Goal: Register for event/course

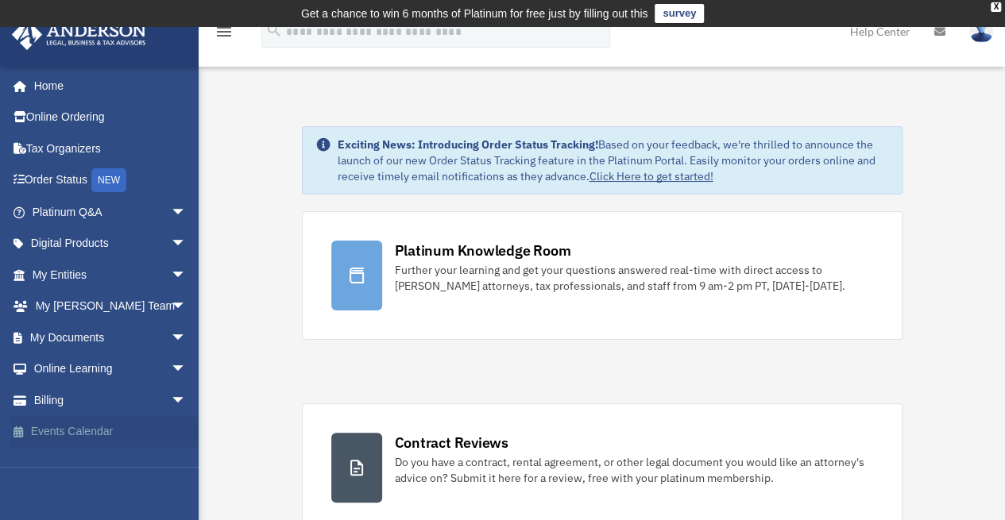
click at [107, 431] on link "Events Calendar" at bounding box center [110, 432] width 199 height 32
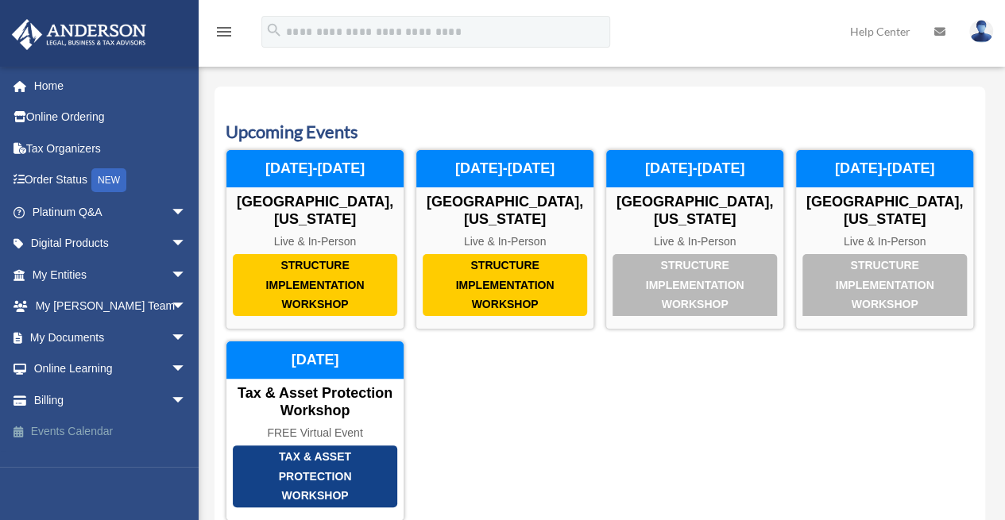
click at [97, 433] on link "Events Calendar" at bounding box center [110, 432] width 199 height 32
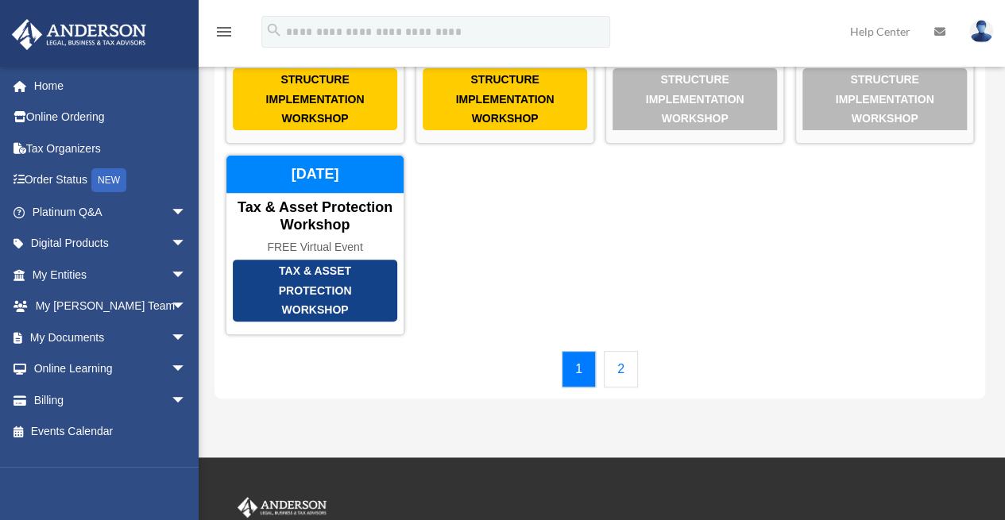
scroll to position [238, 0]
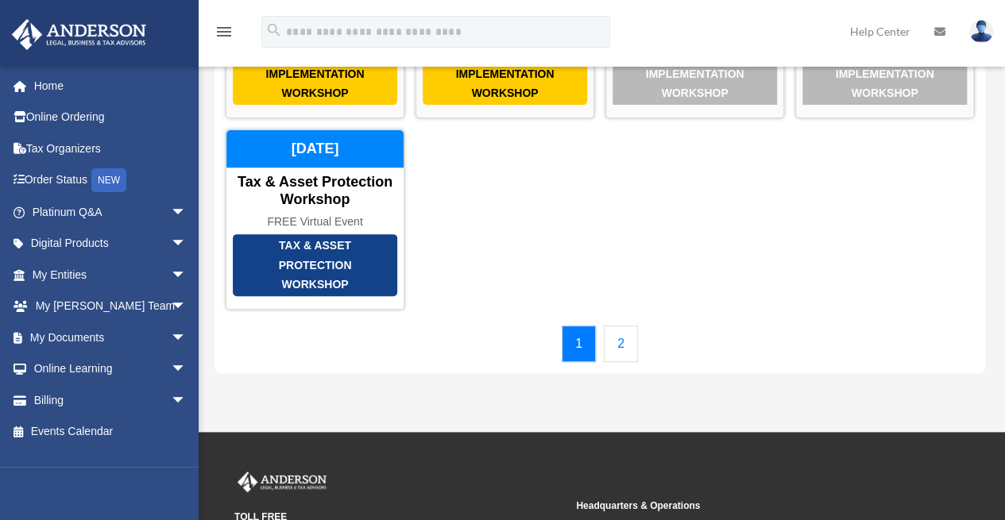
click at [620, 327] on link "2" at bounding box center [621, 344] width 34 height 37
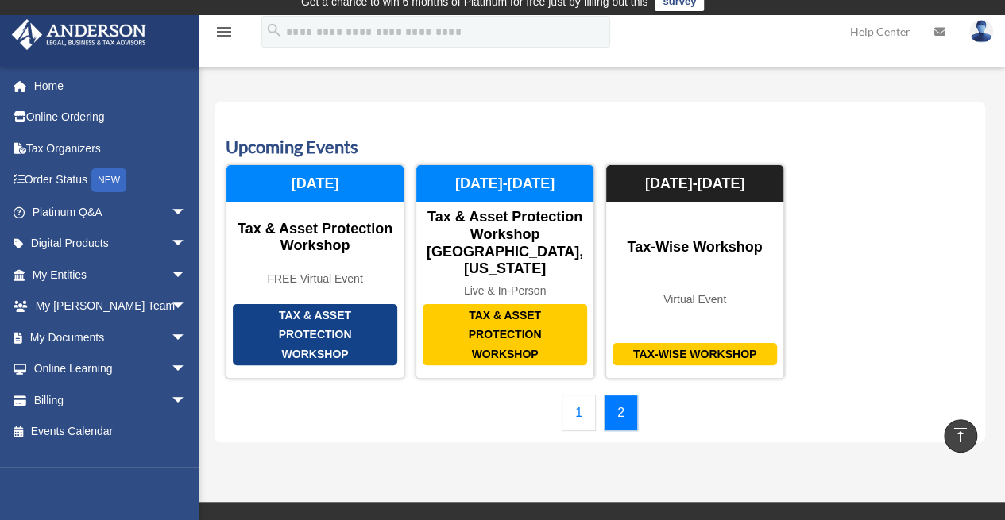
scroll to position [0, 0]
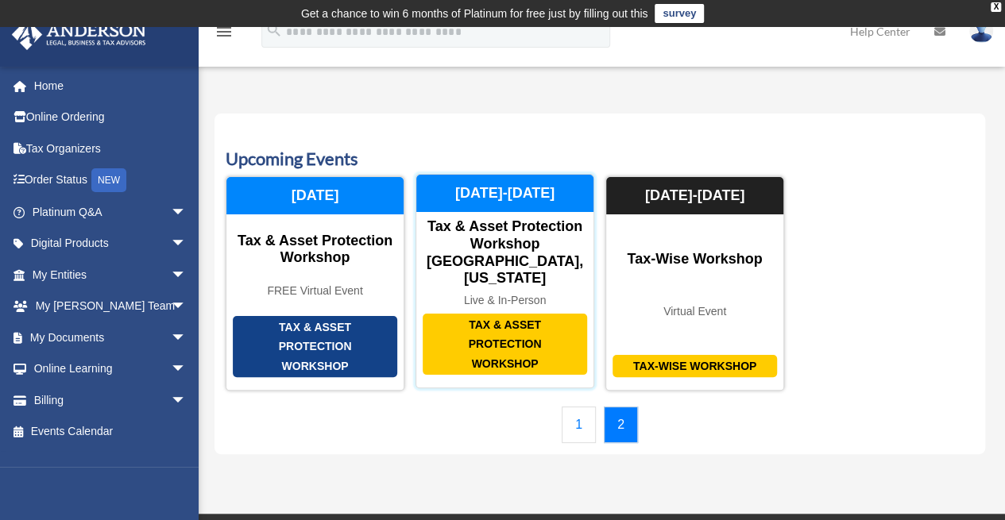
click at [512, 265] on div "Tax & Asset Protection Workshop [GEOGRAPHIC_DATA], [US_STATE]" at bounding box center [504, 253] width 177 height 68
click at [515, 294] on div "Live & In-Person" at bounding box center [504, 301] width 177 height 14
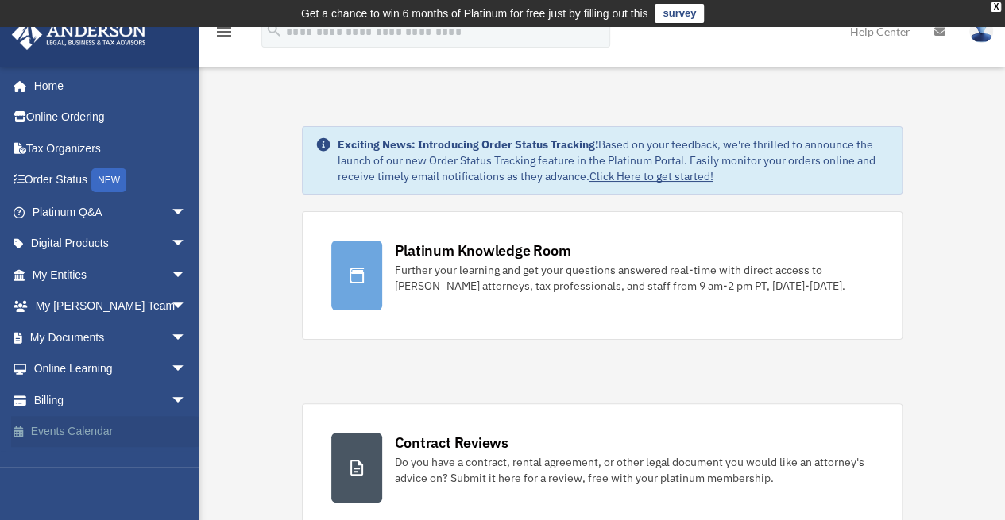
click at [83, 430] on link "Events Calendar" at bounding box center [110, 432] width 199 height 32
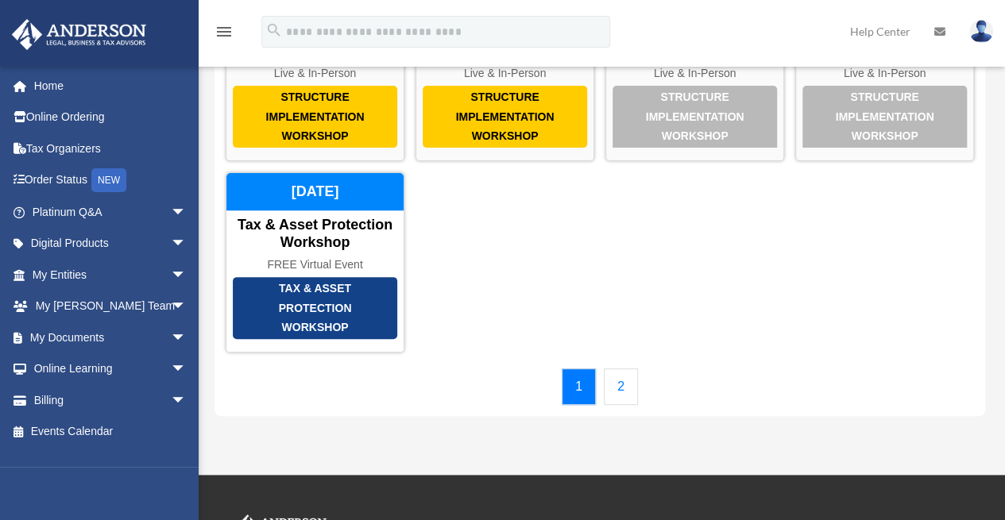
scroll to position [159, 0]
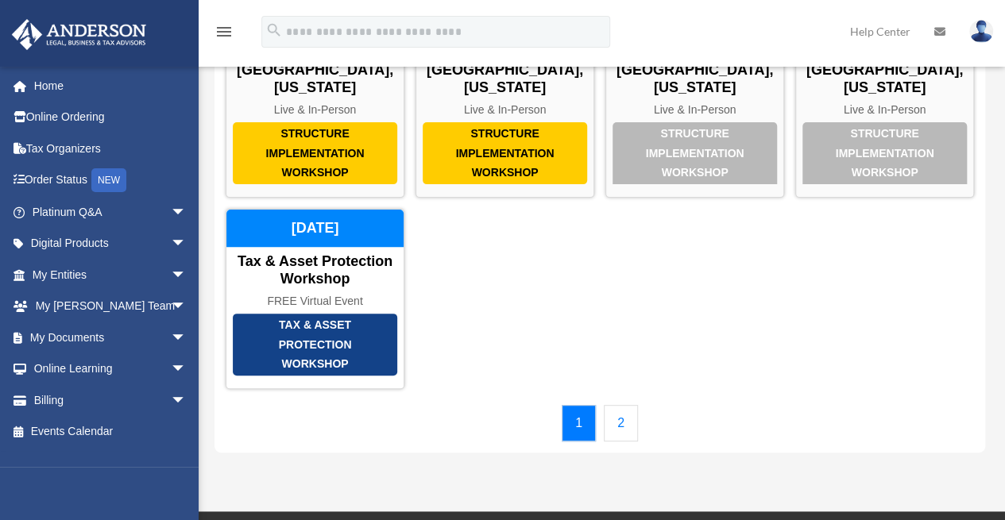
click at [621, 412] on link "2" at bounding box center [621, 423] width 34 height 37
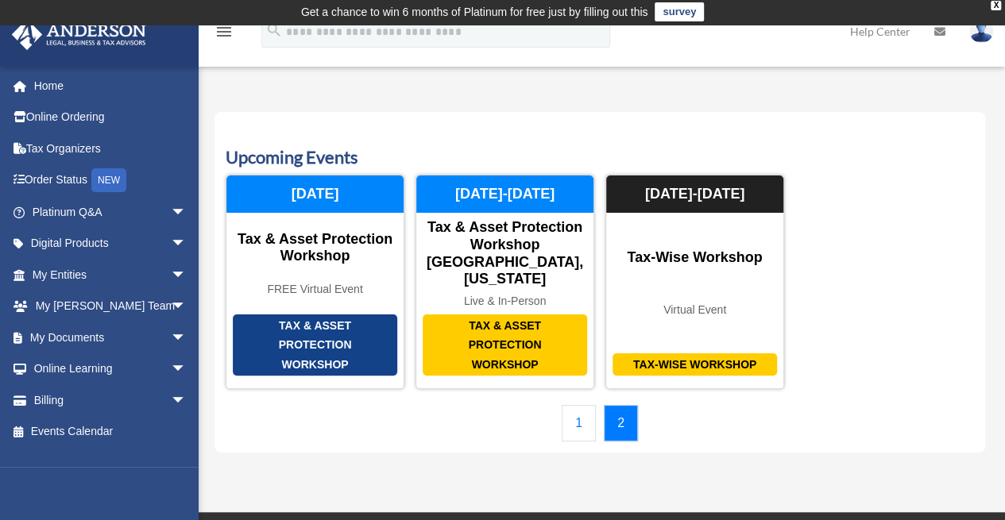
scroll to position [0, 0]
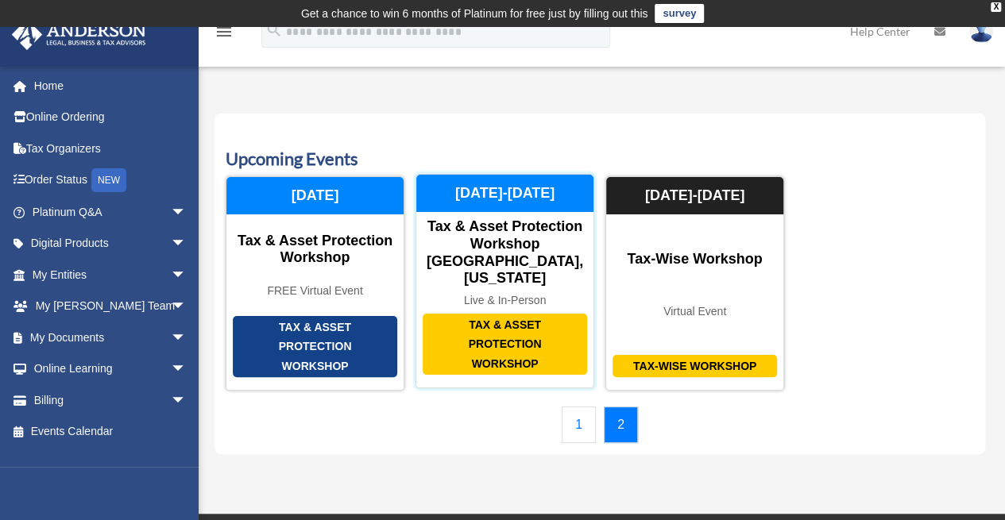
click at [532, 315] on div "Tax & Asset Protection Workshop" at bounding box center [505, 345] width 164 height 62
